Goal: Information Seeking & Learning: Learn about a topic

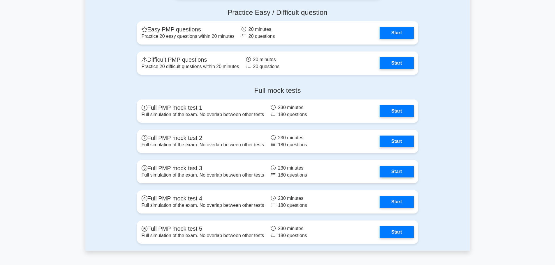
scroll to position [1618, 0]
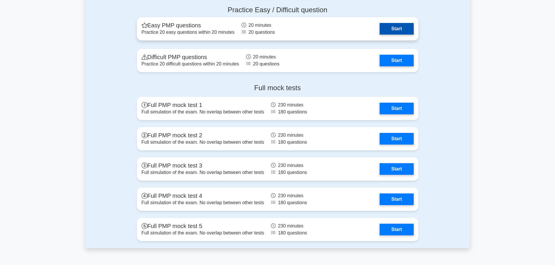
click at [398, 31] on link "Start" at bounding box center [396, 29] width 34 height 12
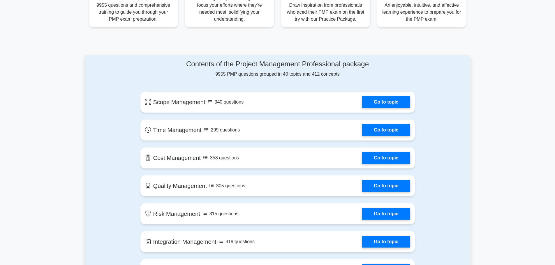
scroll to position [279, 0]
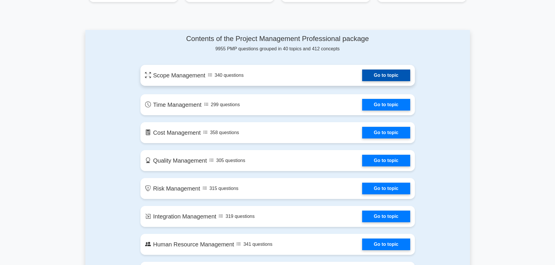
click at [362, 72] on link "Go to topic" at bounding box center [386, 76] width 48 height 12
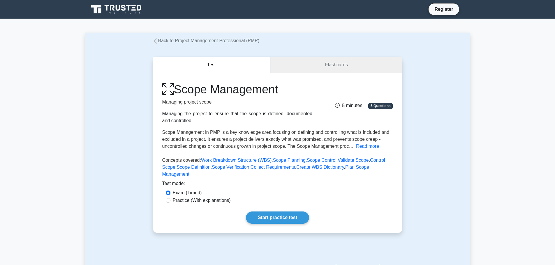
click at [333, 67] on link "Flashcards" at bounding box center [336, 65] width 132 height 17
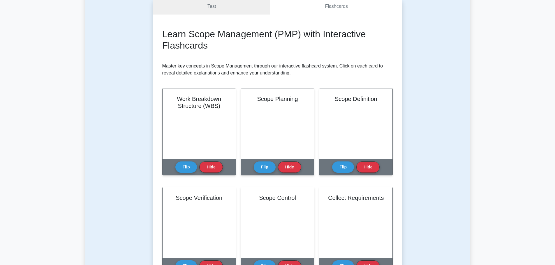
scroll to position [87, 0]
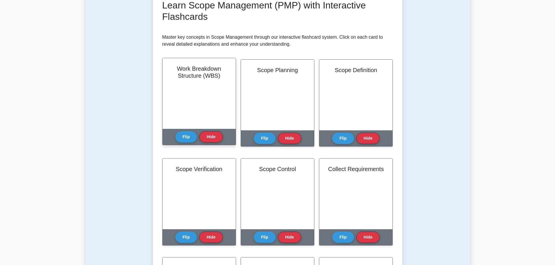
click at [189, 105] on div "Work Breakdown Structure (WBS)" at bounding box center [198, 93] width 73 height 71
click at [190, 136] on button "Flip" at bounding box center [186, 136] width 22 height 11
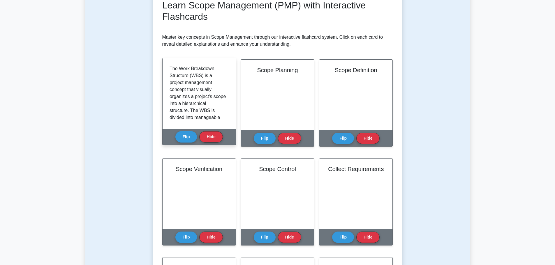
scroll to position [171, 0]
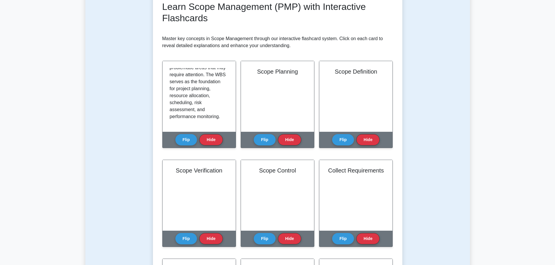
click at [112, 96] on div "Test Flashcards Learn Scope Management (PMP) with Interactive Flashcards Master…" at bounding box center [277, 218] width 384 height 523
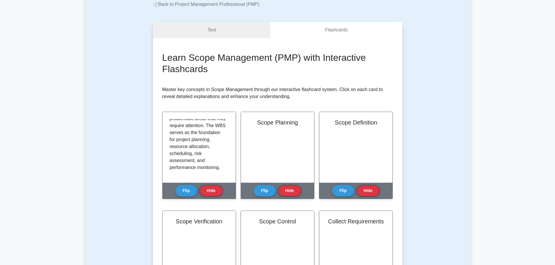
scroll to position [0, 0]
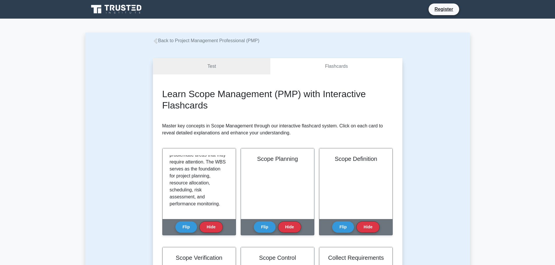
click at [153, 40] on icon at bounding box center [155, 40] width 5 height 5
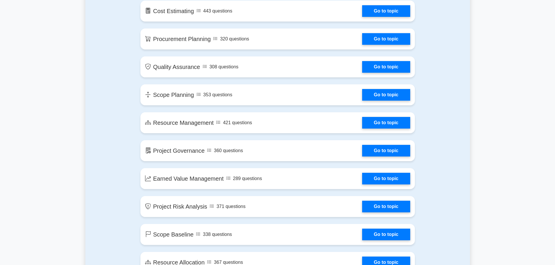
scroll to position [728, 0]
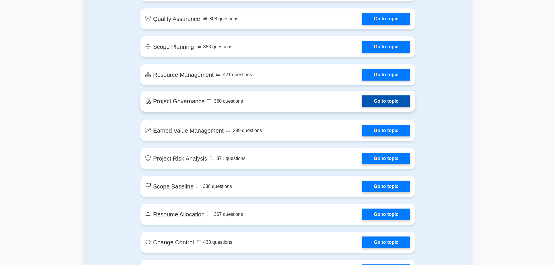
click at [362, 99] on link "Go to topic" at bounding box center [386, 101] width 48 height 12
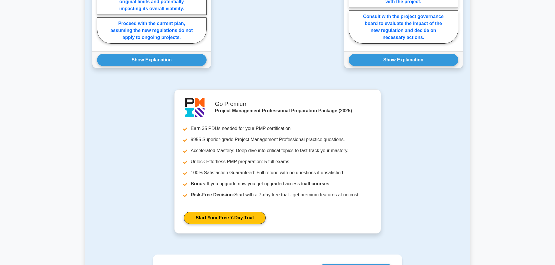
scroll to position [513, 0]
